Goal: Task Accomplishment & Management: Complete application form

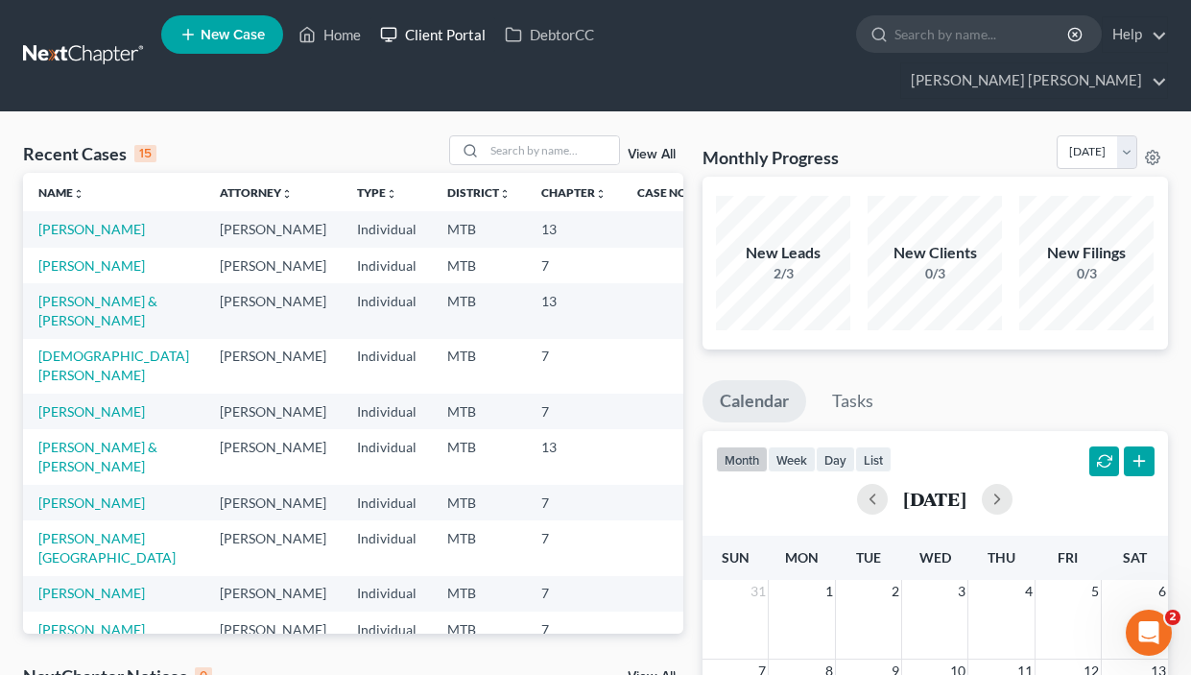
click at [430, 21] on link "Client Portal" at bounding box center [432, 34] width 125 height 35
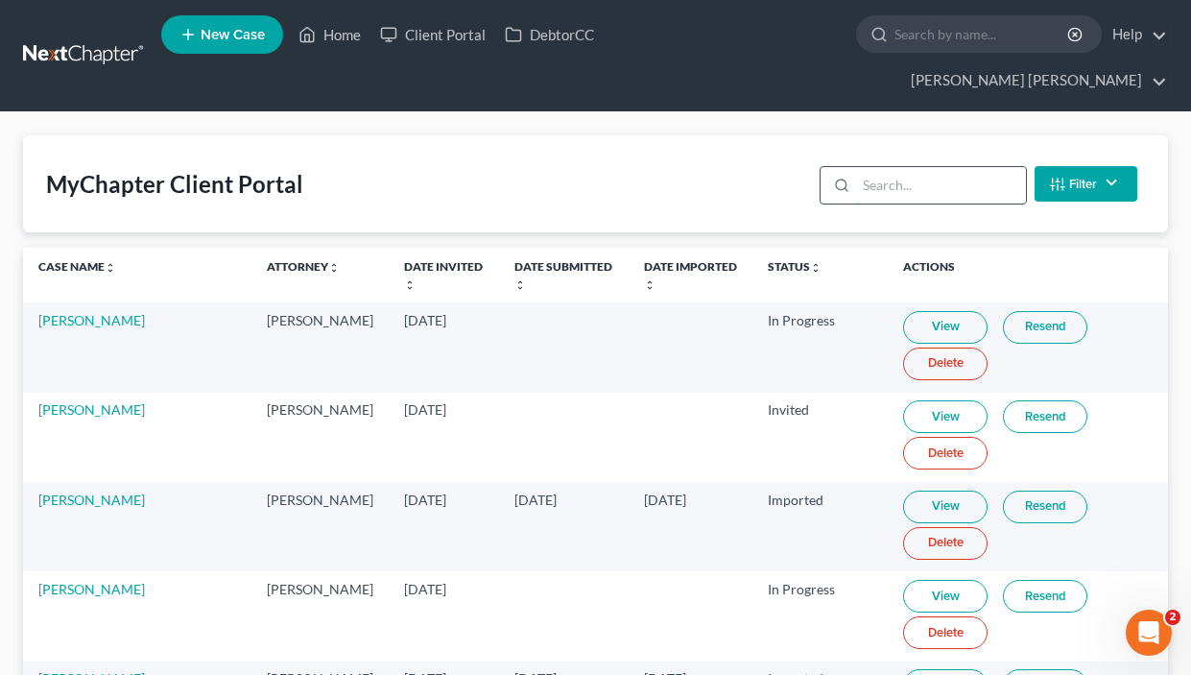
click at [960, 178] on input "search" at bounding box center [941, 185] width 170 height 36
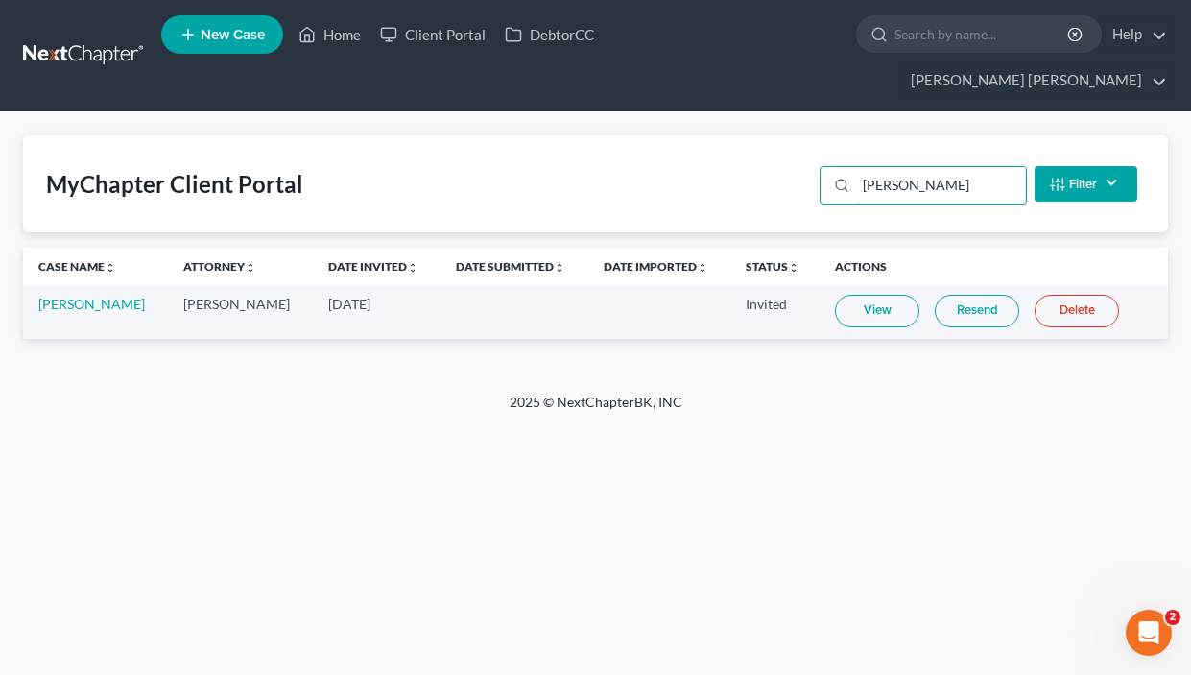
type input "[PERSON_NAME]"
click at [876, 316] on link "View" at bounding box center [877, 311] width 84 height 33
click at [86, 311] on link "[PERSON_NAME]" at bounding box center [91, 304] width 107 height 16
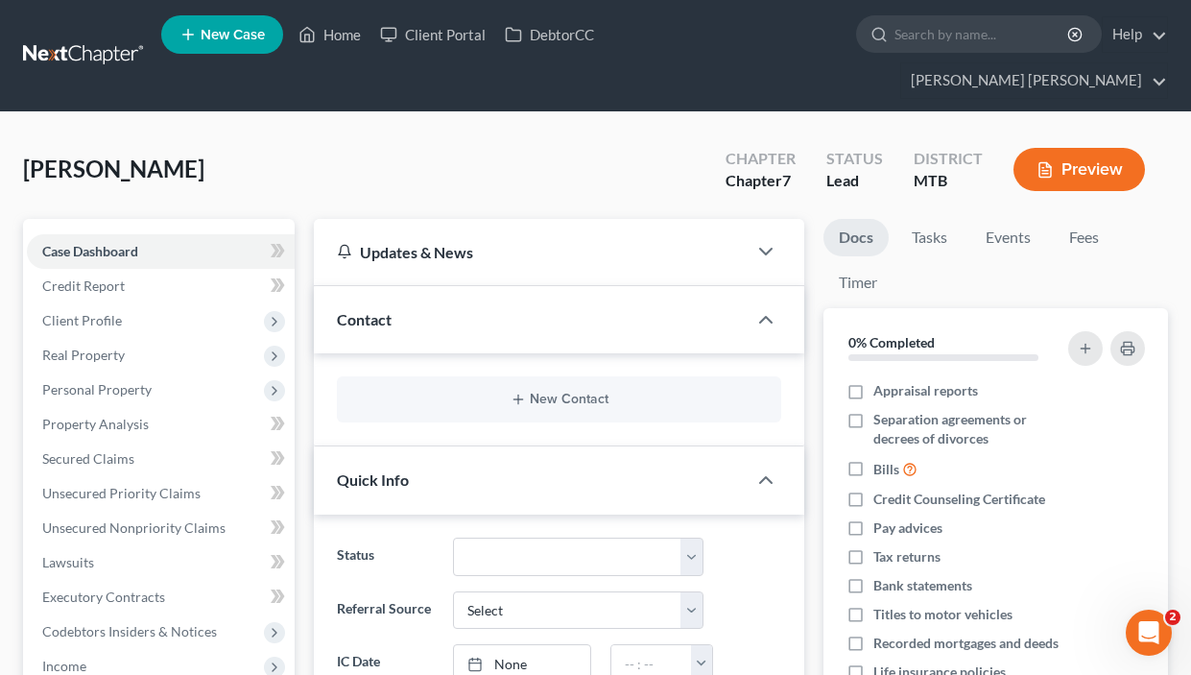
click at [1075, 153] on button "Preview" at bounding box center [1078, 169] width 131 height 43
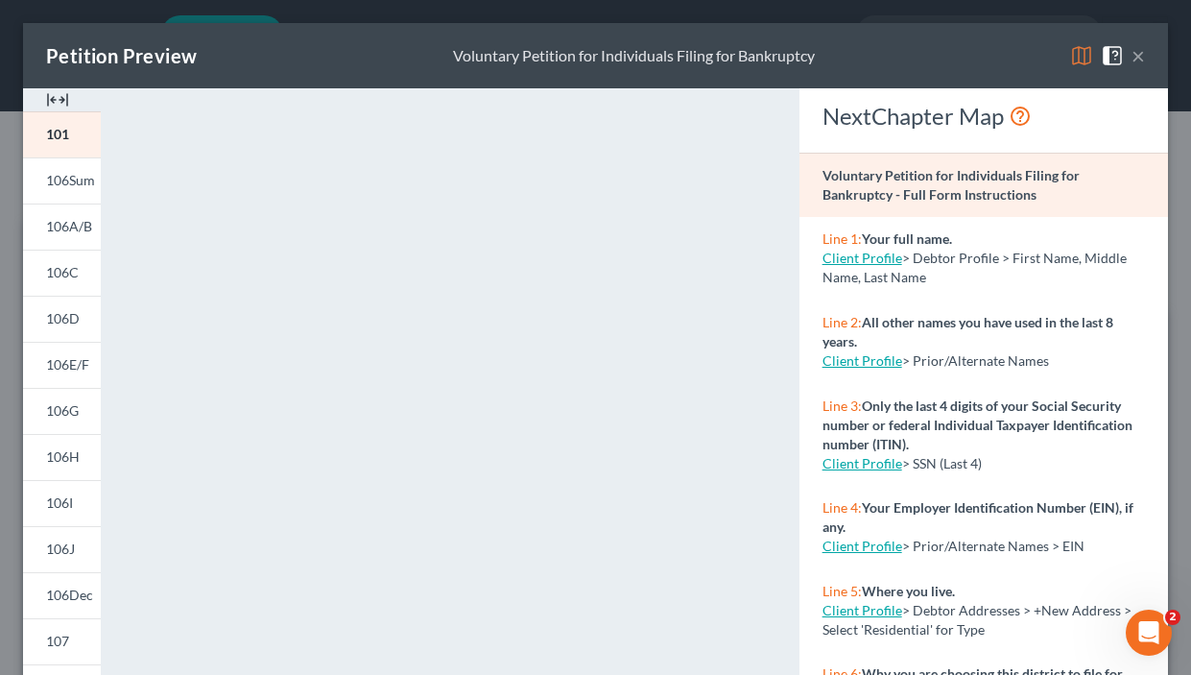
click at [1142, 65] on button "×" at bounding box center [1137, 55] width 13 height 23
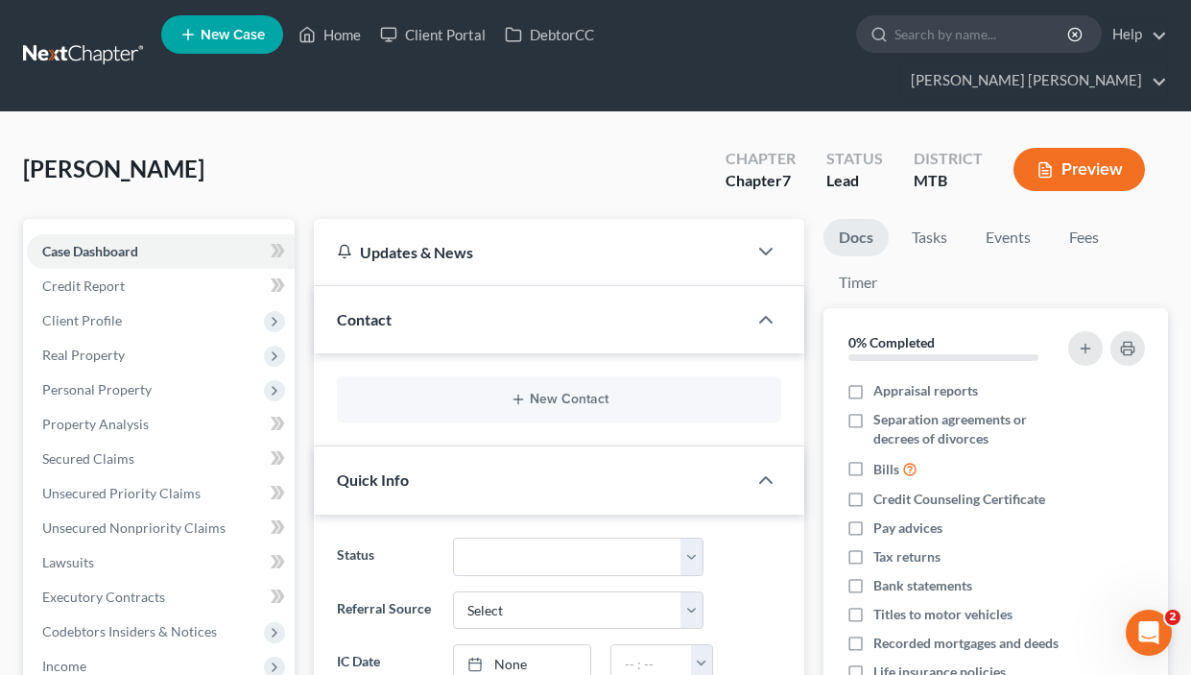
click at [252, 44] on link "New Case" at bounding box center [222, 34] width 122 height 38
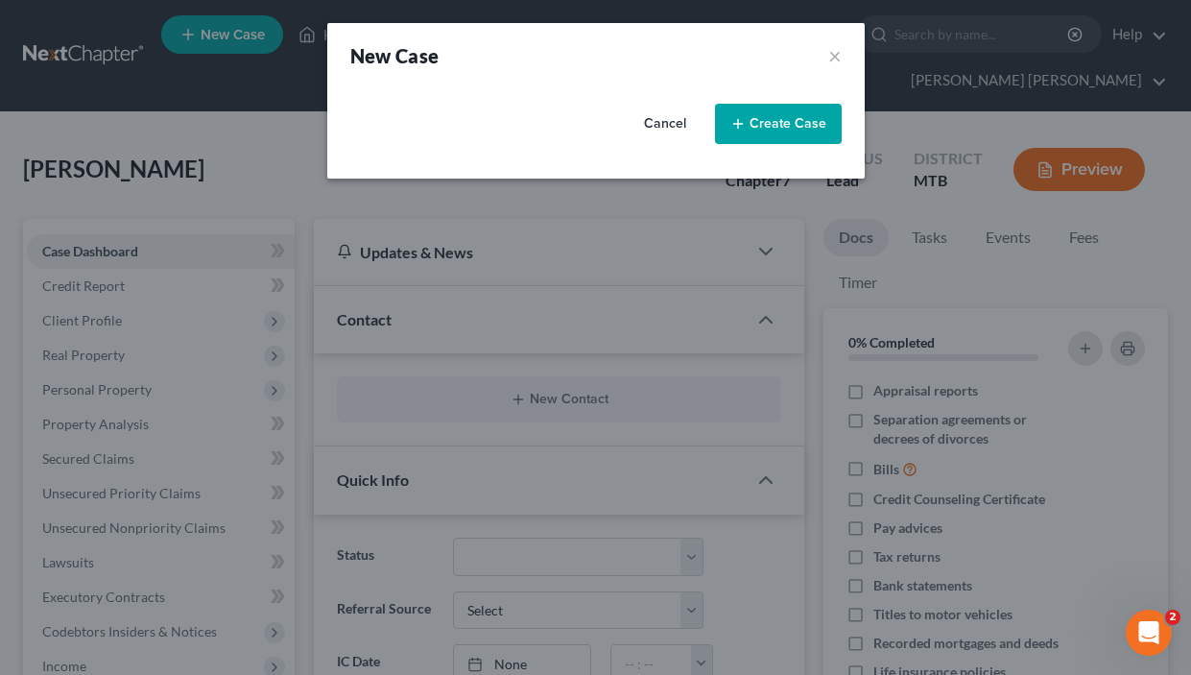
select select "47"
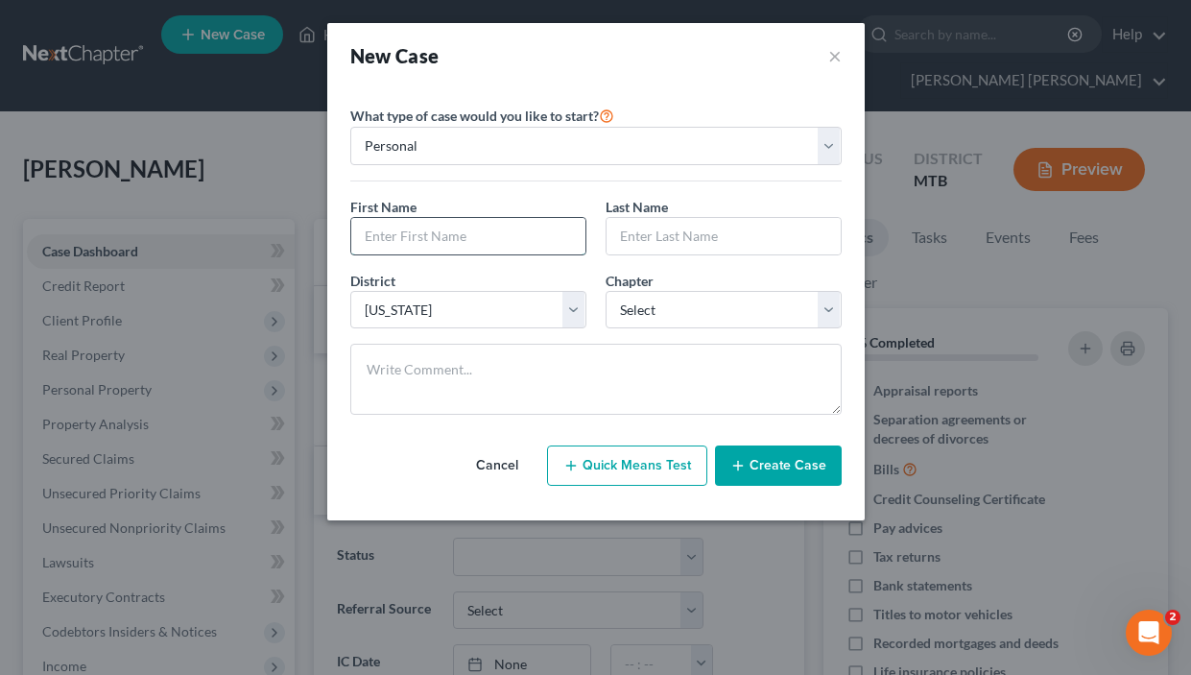
click at [443, 219] on input "text" at bounding box center [468, 236] width 234 height 36
type input "[PERSON_NAME]"
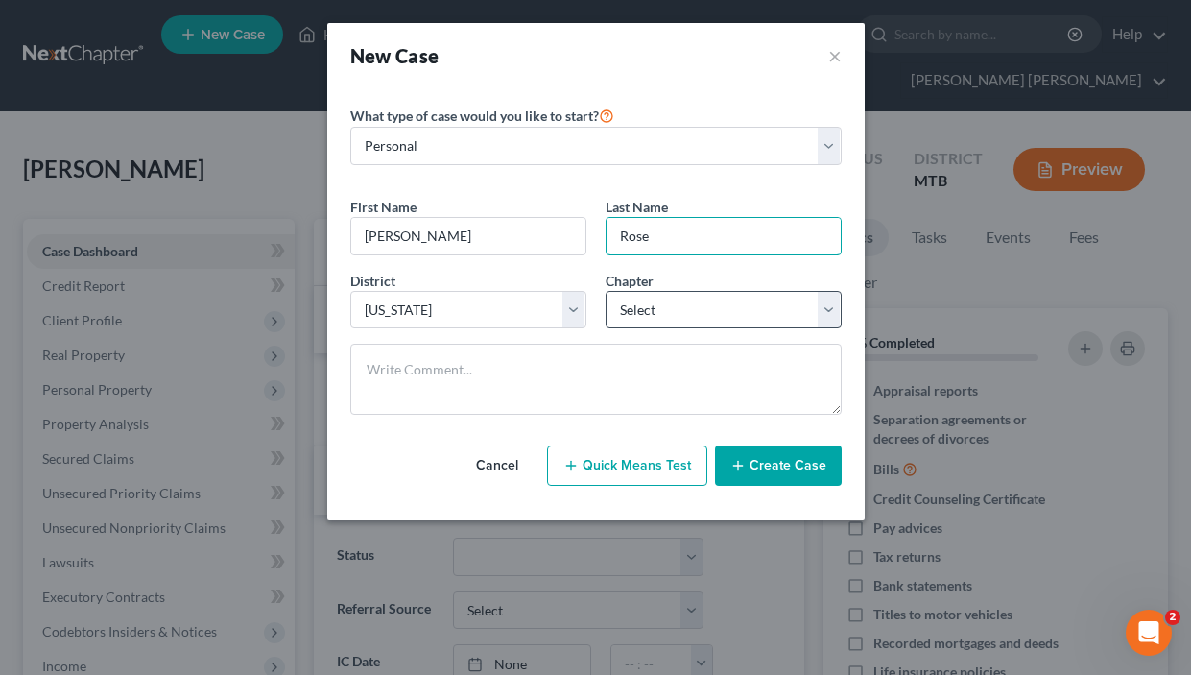
type input "Rose"
click at [676, 308] on select "Select 7 11 12 13" at bounding box center [723, 310] width 236 height 38
select select "0"
click at [768, 462] on button "Create Case" at bounding box center [778, 465] width 127 height 40
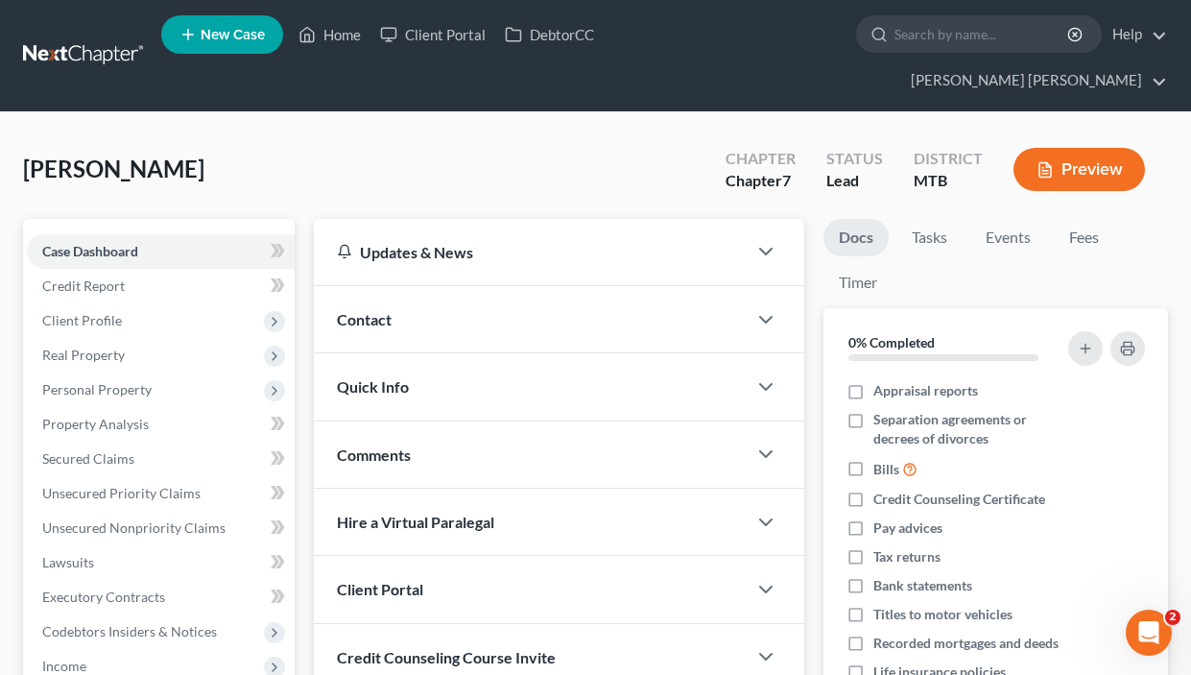
scroll to position [378, 0]
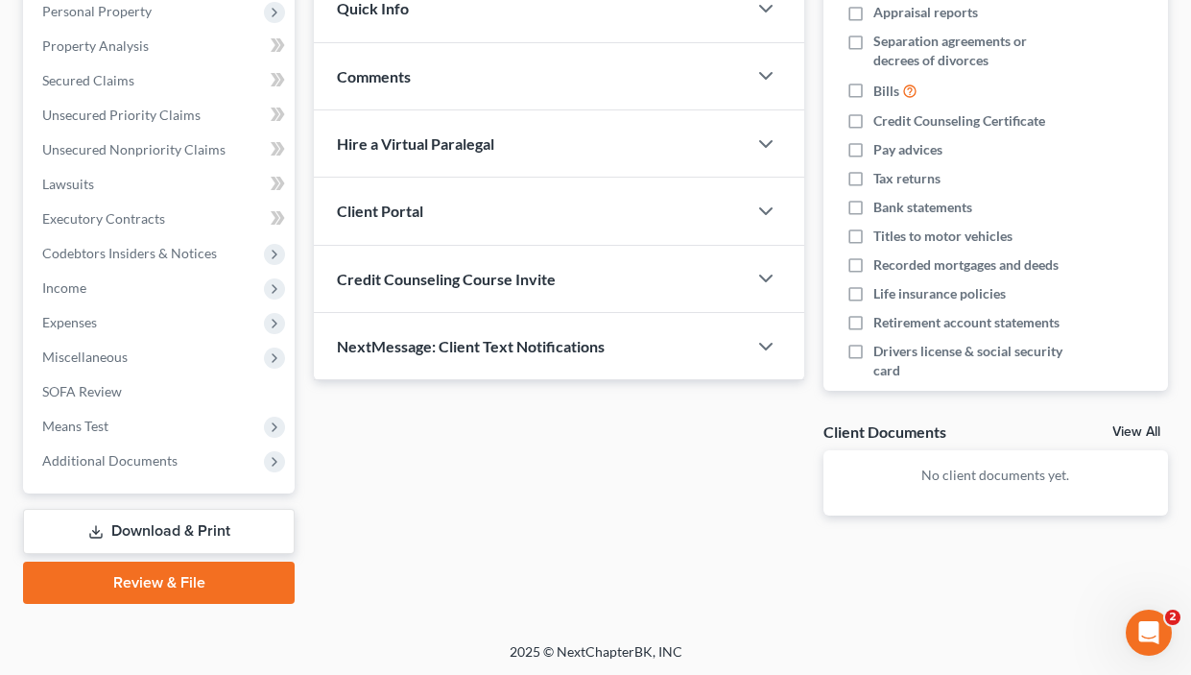
click at [466, 211] on div "Client Portal" at bounding box center [530, 211] width 433 height 66
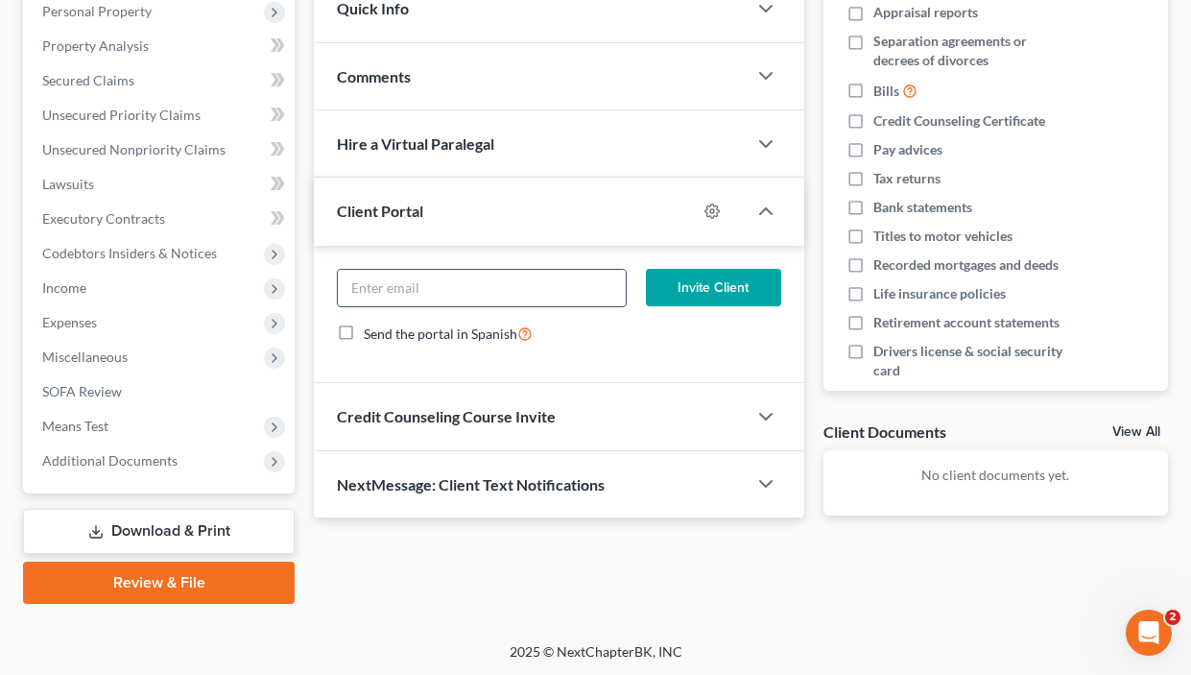
click at [416, 291] on input "email" at bounding box center [482, 288] width 288 height 36
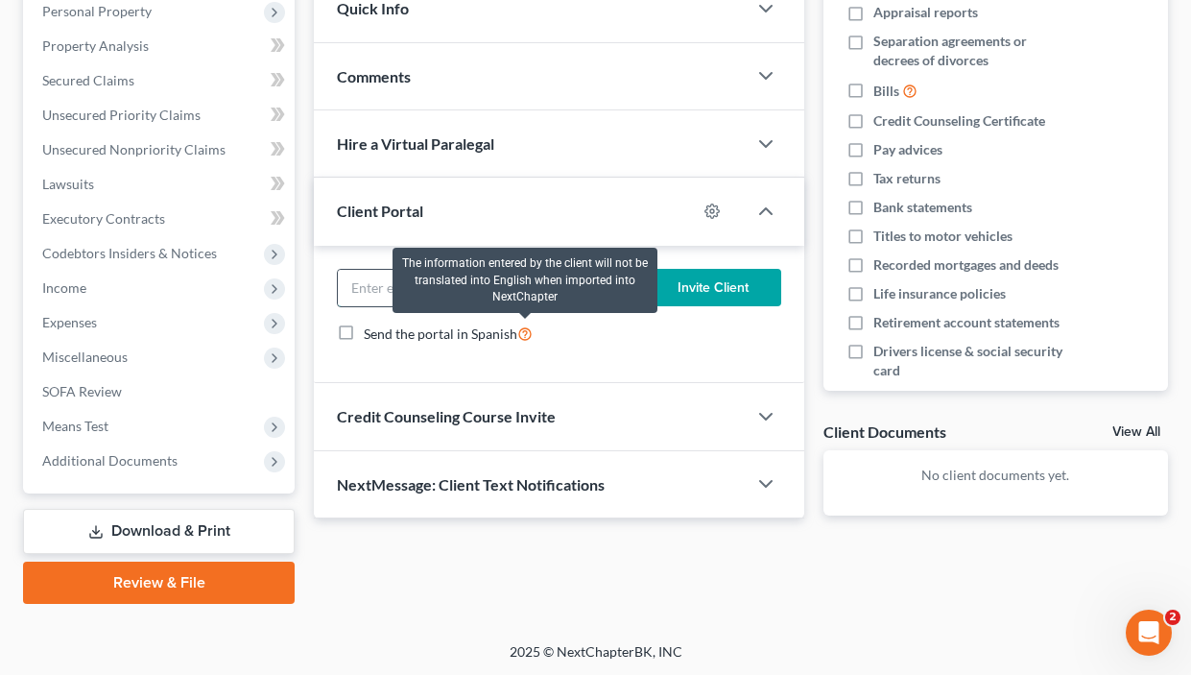
paste input "[EMAIL_ADDRESS][DOMAIN_NAME]"
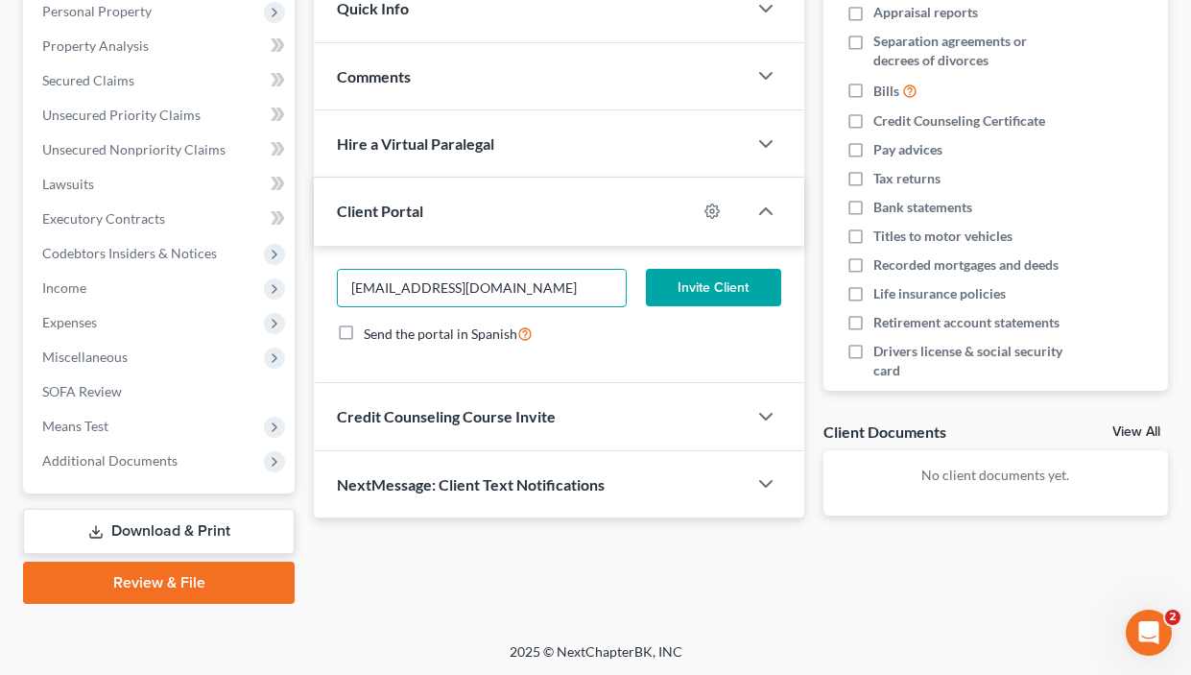
type input "[EMAIL_ADDRESS][DOMAIN_NAME]"
click at [707, 297] on button "Invite Client" at bounding box center [713, 288] width 135 height 38
